Goal: Transaction & Acquisition: Purchase product/service

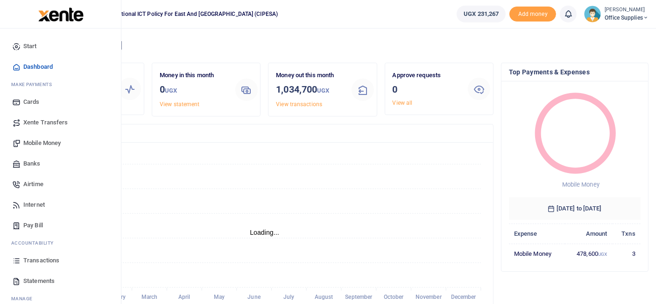
click at [50, 143] on span "Mobile Money" at bounding box center [41, 142] width 37 height 9
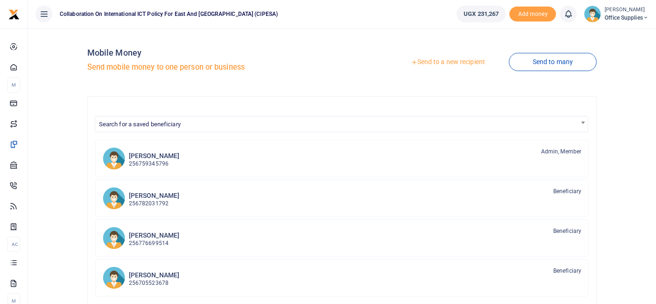
click at [419, 14] on ul "Collaboration on International ICT Policy For East and [GEOGRAPHIC_DATA] (CIPES…" at bounding box center [238, 14] width 421 height 28
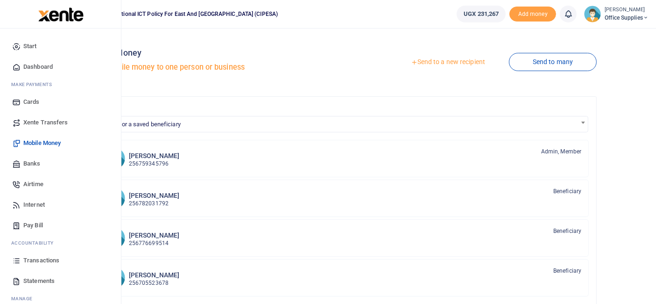
click at [34, 183] on span "Airtime" at bounding box center [33, 183] width 20 height 9
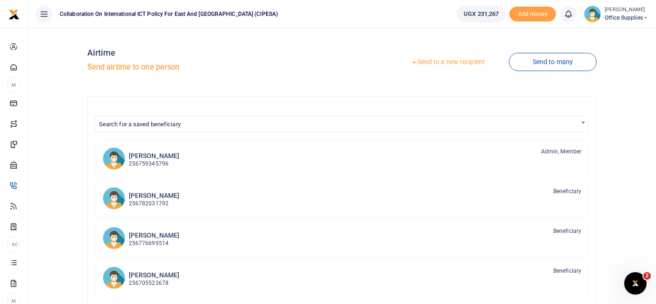
click at [434, 59] on link "Send to a new recipient" at bounding box center [448, 62] width 122 height 17
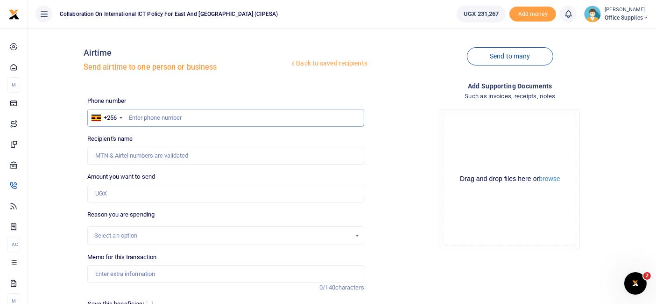
click at [164, 118] on input "text" at bounding box center [225, 118] width 277 height 18
type input "0773325435"
type input "Ashnah Kalemera"
type input "0773325435"
click at [107, 192] on input "Amount you want to send" at bounding box center [225, 194] width 277 height 18
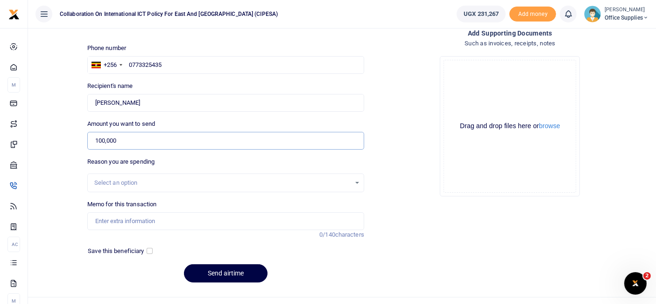
scroll to position [69, 0]
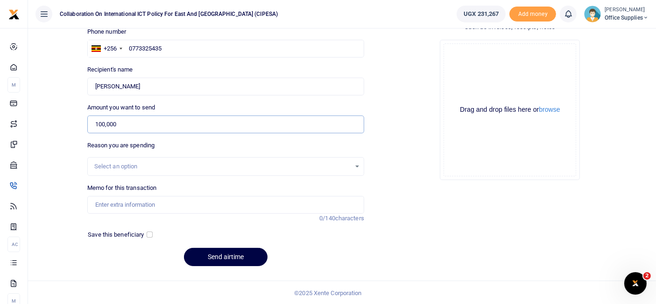
type input "100,000"
click at [355, 164] on div "Select an option" at bounding box center [226, 166] width 276 height 10
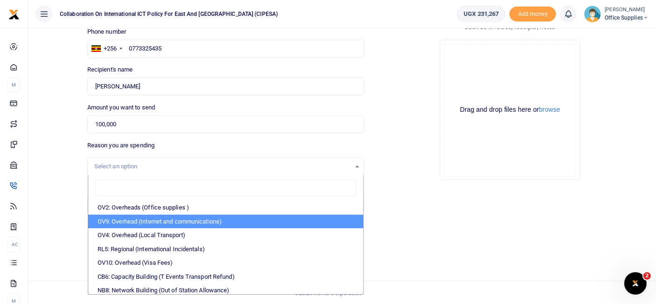
click at [156, 215] on li "OV9: Overhead (Internet and communications)" at bounding box center [225, 221] width 275 height 14
select select "74"
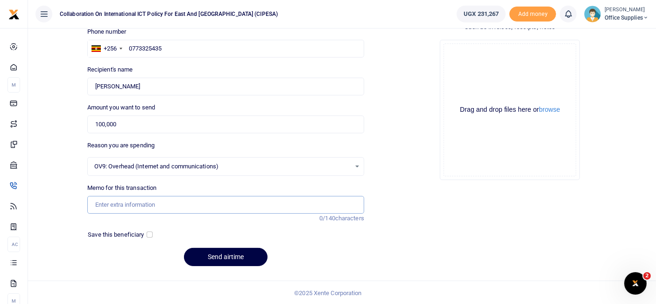
click at [128, 207] on input "Memo for this transaction" at bounding box center [225, 205] width 277 height 18
type input "Communication Fees September"
click at [242, 255] on button "Send airtime" at bounding box center [226, 257] width 84 height 18
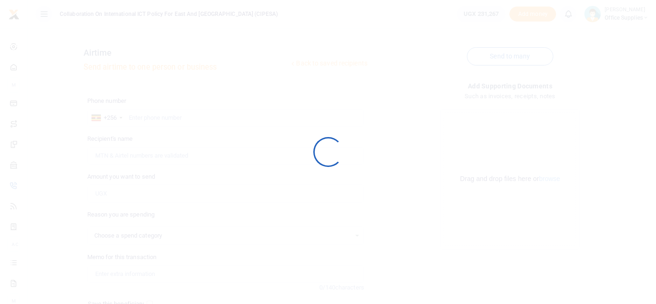
scroll to position [69, 0]
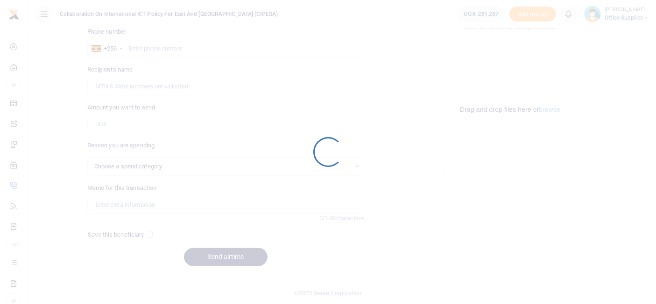
select select
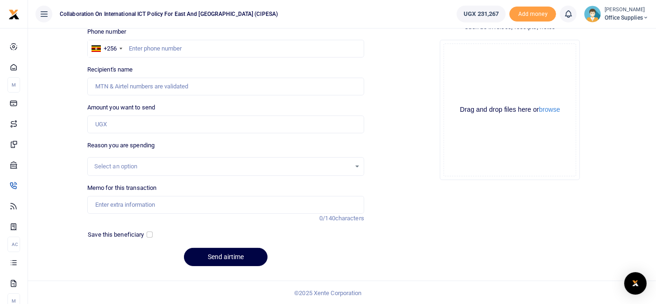
scroll to position [0, 0]
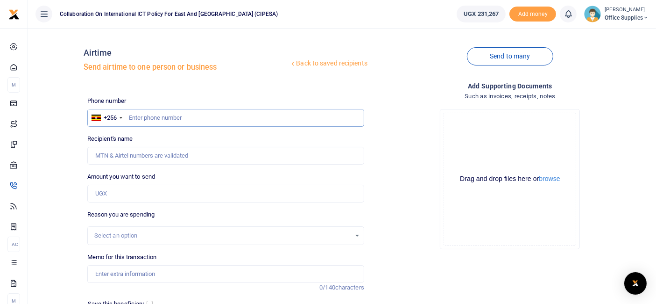
click at [137, 114] on input "text" at bounding box center [225, 118] width 277 height 18
type input "0772406241"
click at [176, 214] on div "Reason you are spending Select an option" at bounding box center [225, 227] width 277 height 35
click at [135, 192] on input "Amount you want to send" at bounding box center [225, 194] width 277 height 18
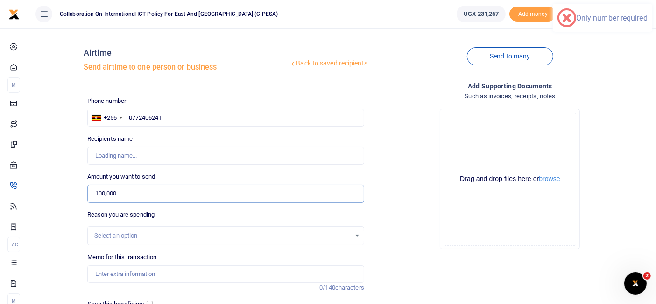
type input "100,000"
click at [119, 156] on input "Recipient's name" at bounding box center [225, 156] width 277 height 18
type input "Wairagala Wakabi"
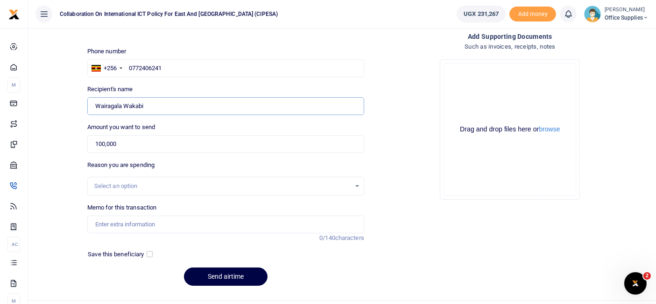
scroll to position [69, 0]
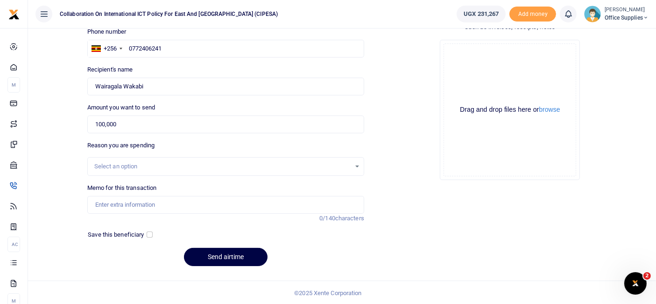
click at [331, 167] on div "Select an option" at bounding box center [222, 166] width 256 height 9
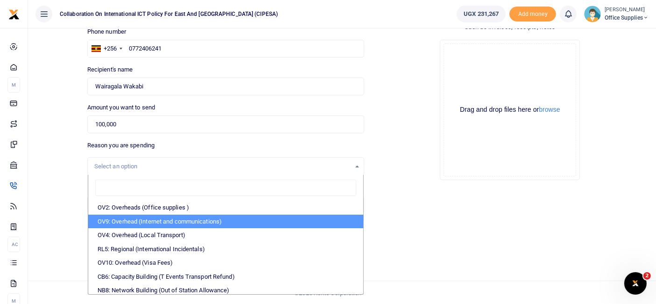
click at [226, 220] on li "OV9: Overhead (Internet and communications)" at bounding box center [225, 221] width 275 height 14
select select "74"
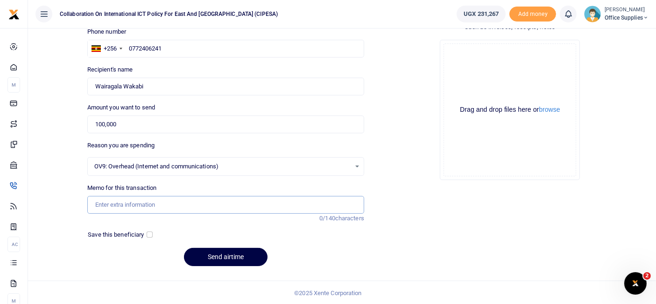
click at [146, 206] on input "Memo for this transaction" at bounding box center [225, 205] width 277 height 18
type input "Communication Reimbursement for September"
click at [218, 256] on button "Send airtime" at bounding box center [226, 257] width 84 height 18
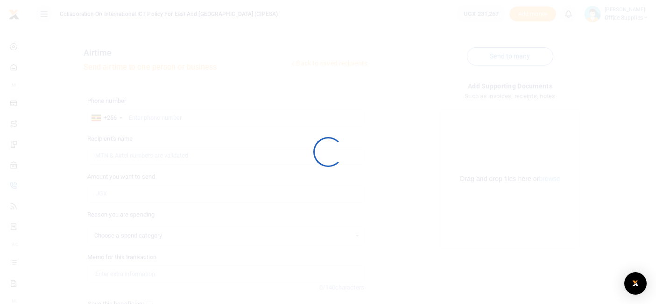
scroll to position [69, 0]
select select
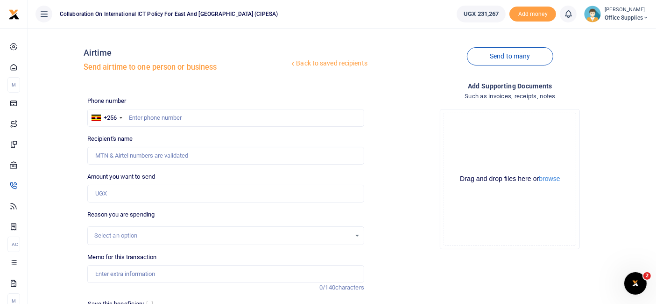
scroll to position [2, 0]
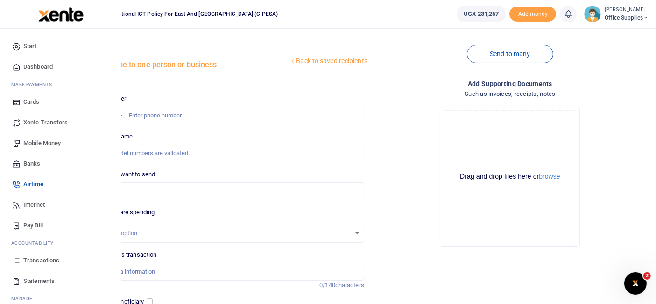
click at [39, 260] on span "Transactions" at bounding box center [41, 260] width 36 height 9
